Goal: Find specific page/section: Find specific page/section

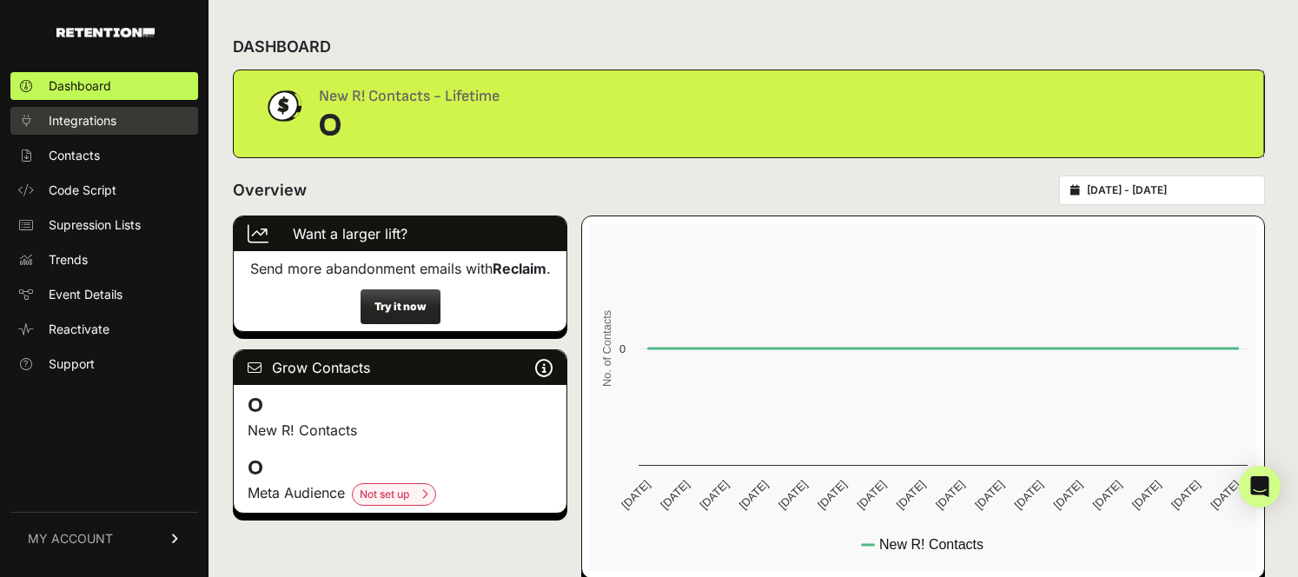
click at [115, 113] on span "Integrations" at bounding box center [83, 120] width 68 height 17
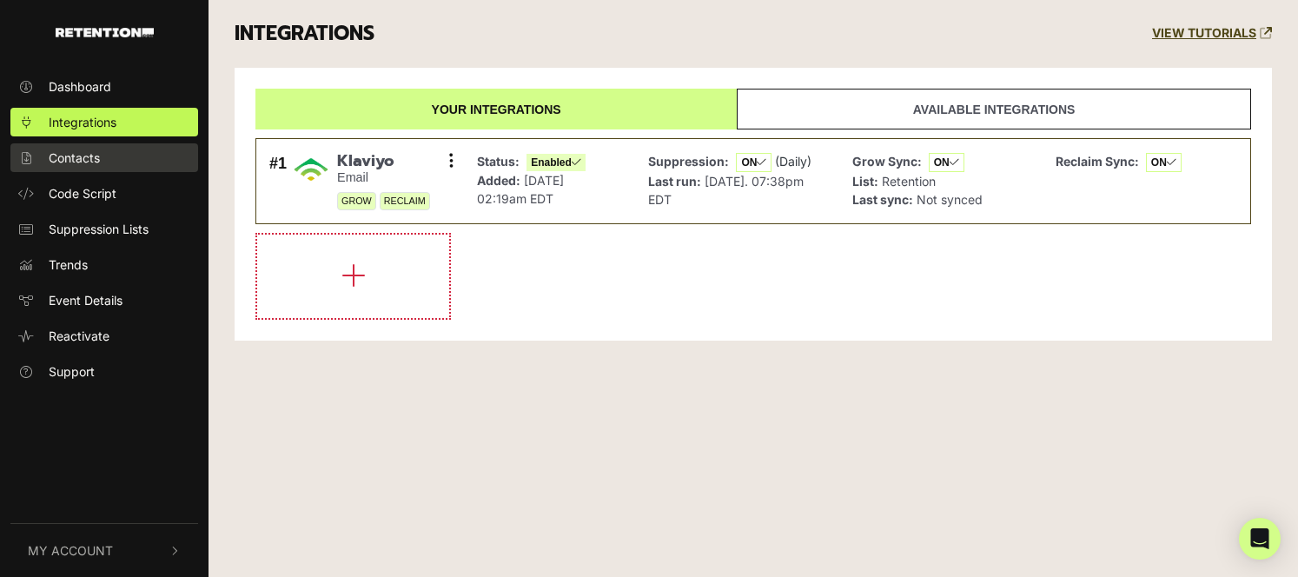
click at [100, 156] on link "Contacts" at bounding box center [104, 157] width 188 height 29
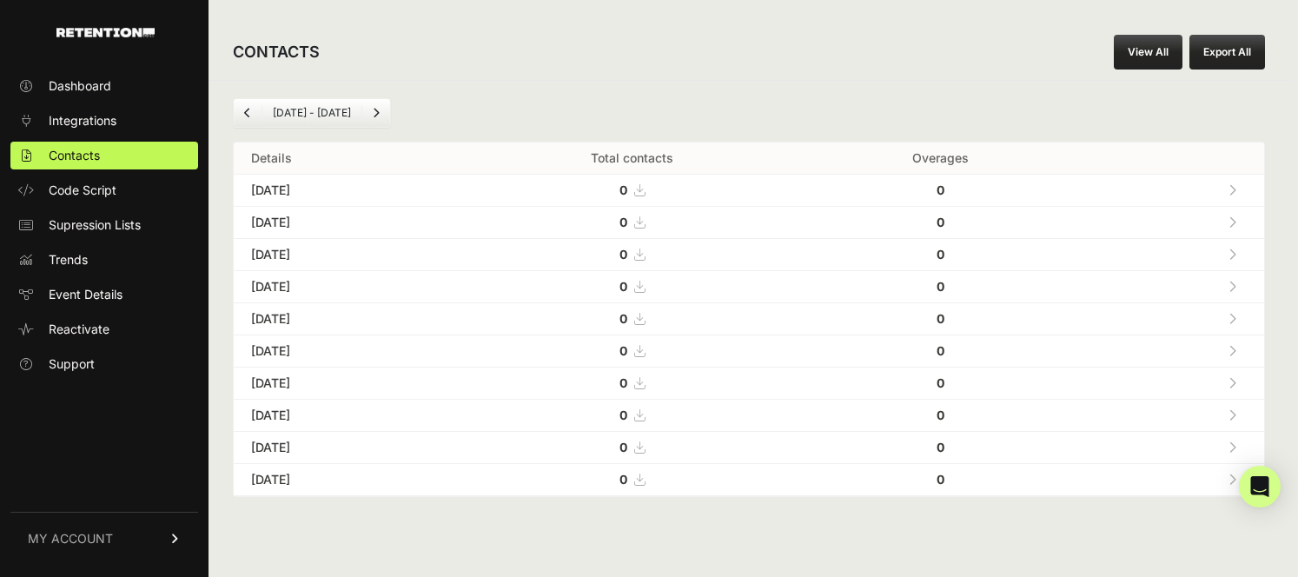
click at [1161, 23] on div "CONTACTS View All Export All [DATE] - [DATE] Details Total contacts Overages [D…" at bounding box center [749, 288] width 1081 height 577
click at [1146, 70] on div "CONTACTS View All Export All" at bounding box center [749, 52] width 1081 height 56
click at [1154, 45] on link "View All" at bounding box center [1148, 52] width 69 height 35
